Goal: Information Seeking & Learning: Find specific fact

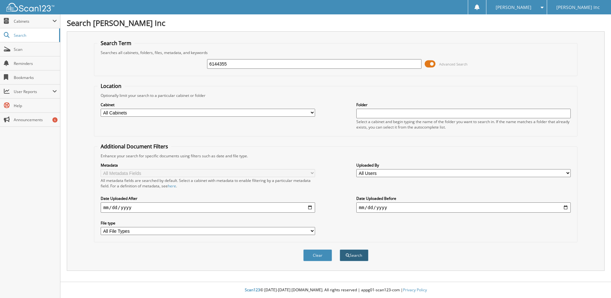
type input "6144355"
click at [362, 255] on button "Search" at bounding box center [354, 255] width 29 height 12
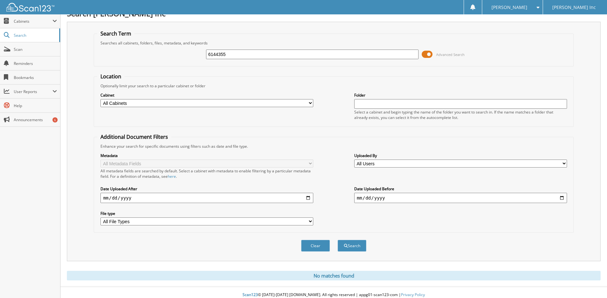
scroll to position [15, 0]
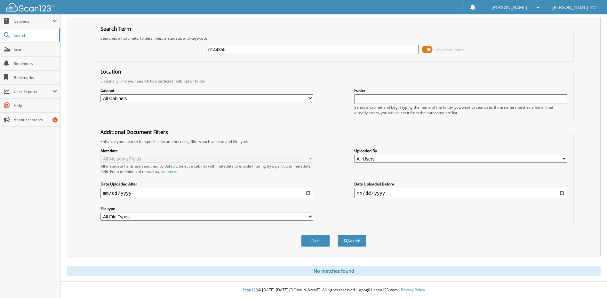
drag, startPoint x: 218, startPoint y: 48, endPoint x: 188, endPoint y: 53, distance: 30.5
click at [187, 54] on div "6144355 Advanced Search" at bounding box center [333, 49] width 472 height 17
type input "6144121"
click at [337, 235] on button "Search" at bounding box center [351, 241] width 29 height 12
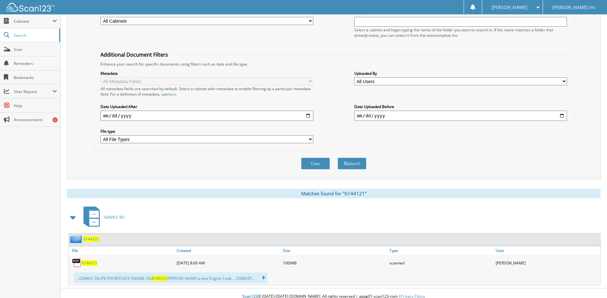
scroll to position [99, 0]
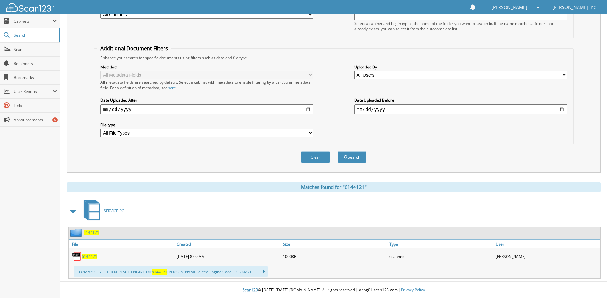
click at [89, 255] on span "6144121" at bounding box center [90, 256] width 16 height 5
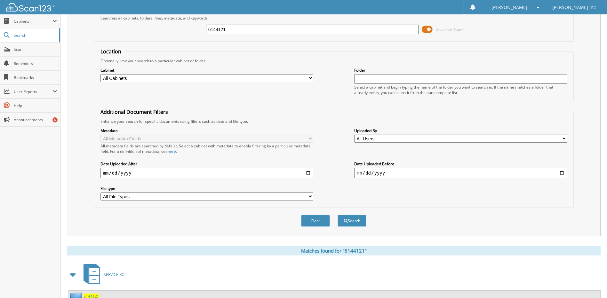
scroll to position [0, 0]
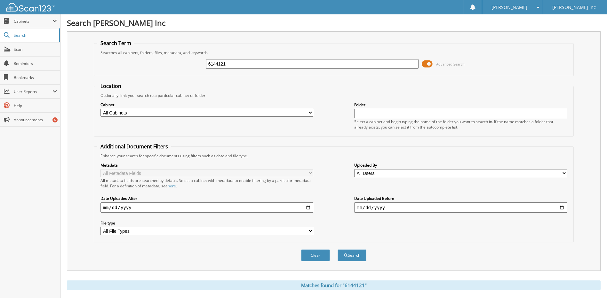
drag, startPoint x: 226, startPoint y: 64, endPoint x: 194, endPoint y: 73, distance: 33.2
click at [195, 73] on fieldset "Search Term Searches all cabinets, folders, files, metadata, and keywords 61441…" at bounding box center [333, 58] width 479 height 36
type input "6144181"
click at [337, 249] on button "Search" at bounding box center [351, 255] width 29 height 12
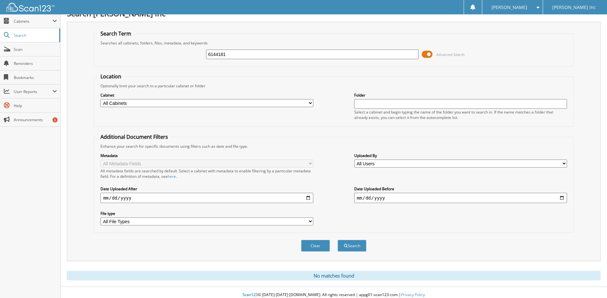
scroll to position [15, 0]
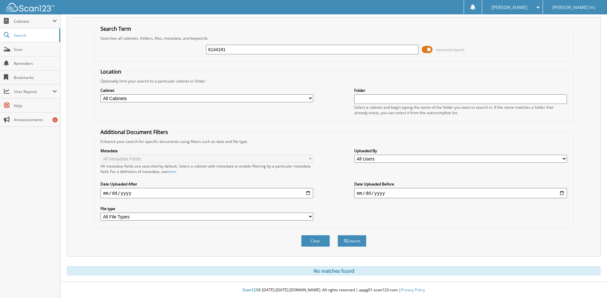
drag, startPoint x: 232, startPoint y: 51, endPoint x: 190, endPoint y: 56, distance: 42.2
click at [191, 56] on div "6144181 Advanced Search" at bounding box center [333, 49] width 472 height 17
type input "6144200"
click at [337, 235] on button "Search" at bounding box center [351, 241] width 29 height 12
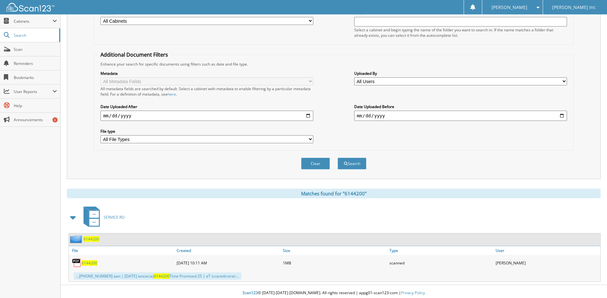
scroll to position [95, 0]
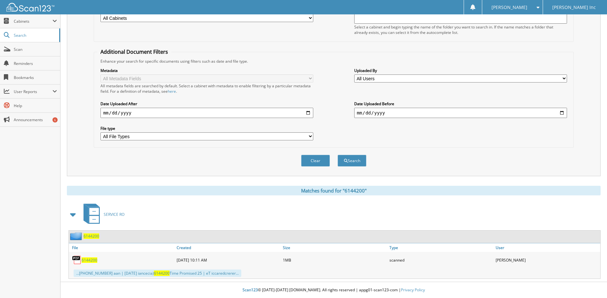
click at [84, 261] on span "6144200" at bounding box center [90, 259] width 16 height 5
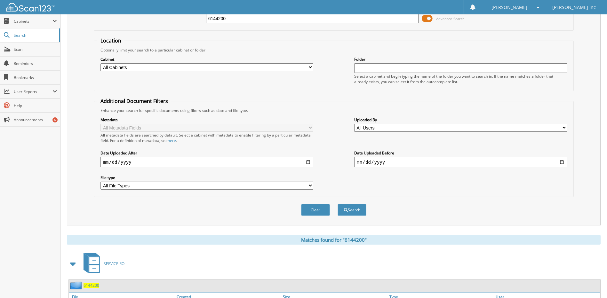
scroll to position [0, 0]
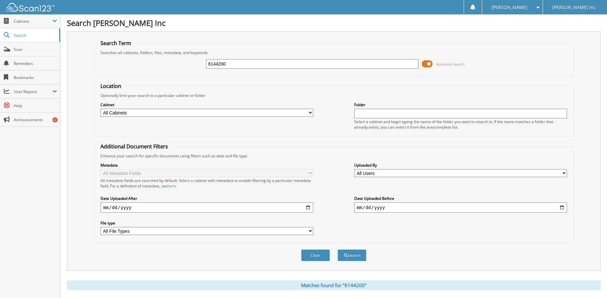
drag, startPoint x: 228, startPoint y: 63, endPoint x: 194, endPoint y: 66, distance: 34.1
click at [196, 66] on div "6144200 Advanced Search" at bounding box center [333, 63] width 472 height 17
type input "6144258"
click at [337, 249] on button "Search" at bounding box center [351, 255] width 29 height 12
drag, startPoint x: 207, startPoint y: 68, endPoint x: 199, endPoint y: 69, distance: 8.3
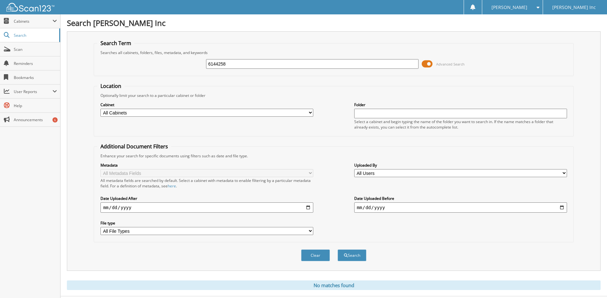
click at [199, 69] on div "6144258 Advanced Search" at bounding box center [333, 63] width 472 height 17
type input "6144280"
click at [337, 249] on button "Search" at bounding box center [351, 255] width 29 height 12
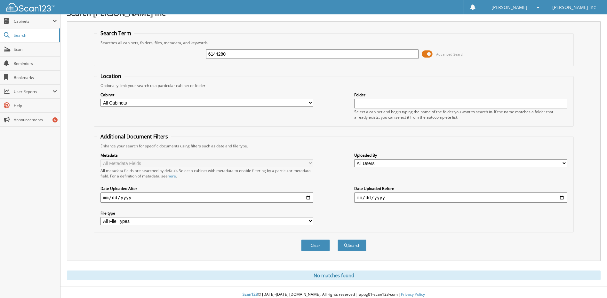
scroll to position [15, 0]
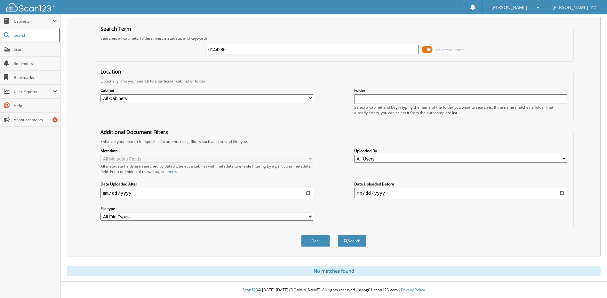
drag, startPoint x: 230, startPoint y: 46, endPoint x: 194, endPoint y: 49, distance: 36.3
click at [194, 49] on div "6144280 Advanced Search" at bounding box center [333, 49] width 472 height 17
type input "6144299"
click at [337, 235] on button "Search" at bounding box center [351, 241] width 29 height 12
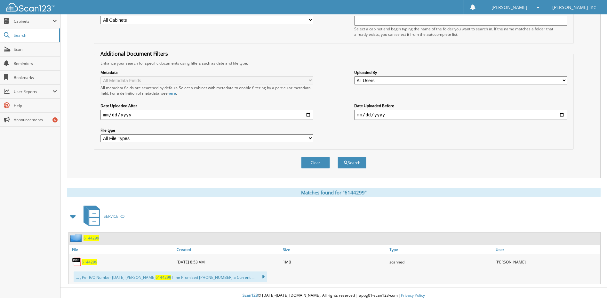
scroll to position [99, 0]
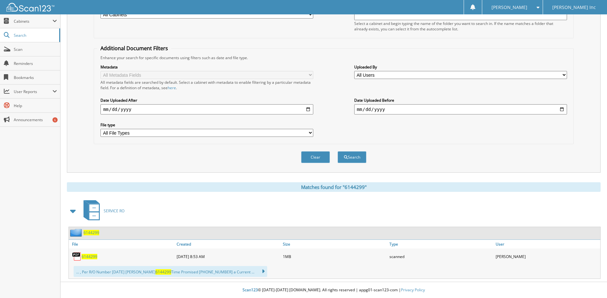
click at [84, 255] on span "6144299" at bounding box center [90, 256] width 16 height 5
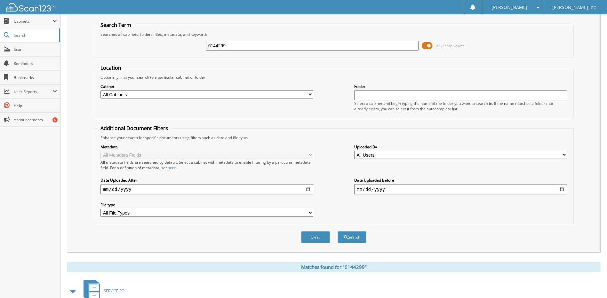
scroll to position [0, 0]
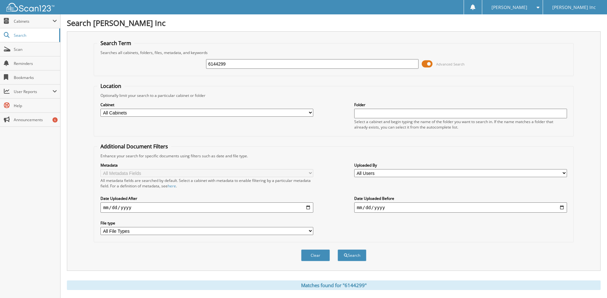
drag, startPoint x: 229, startPoint y: 64, endPoint x: 193, endPoint y: 73, distance: 36.5
click at [194, 73] on fieldset "Search Term Searches all cabinets, folders, files, metadata, and keywords 61442…" at bounding box center [333, 58] width 479 height 36
type input "6144314"
click at [337, 249] on button "Search" at bounding box center [351, 255] width 29 height 12
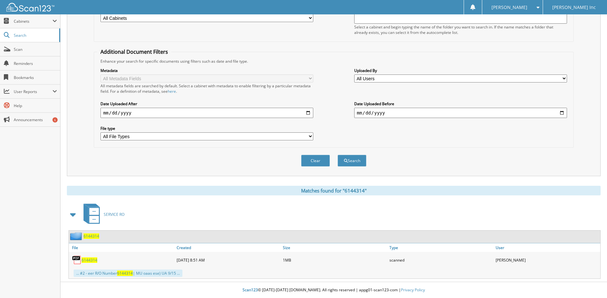
click at [91, 262] on span "6144314" at bounding box center [90, 259] width 16 height 5
